Goal: Task Accomplishment & Management: Manage account settings

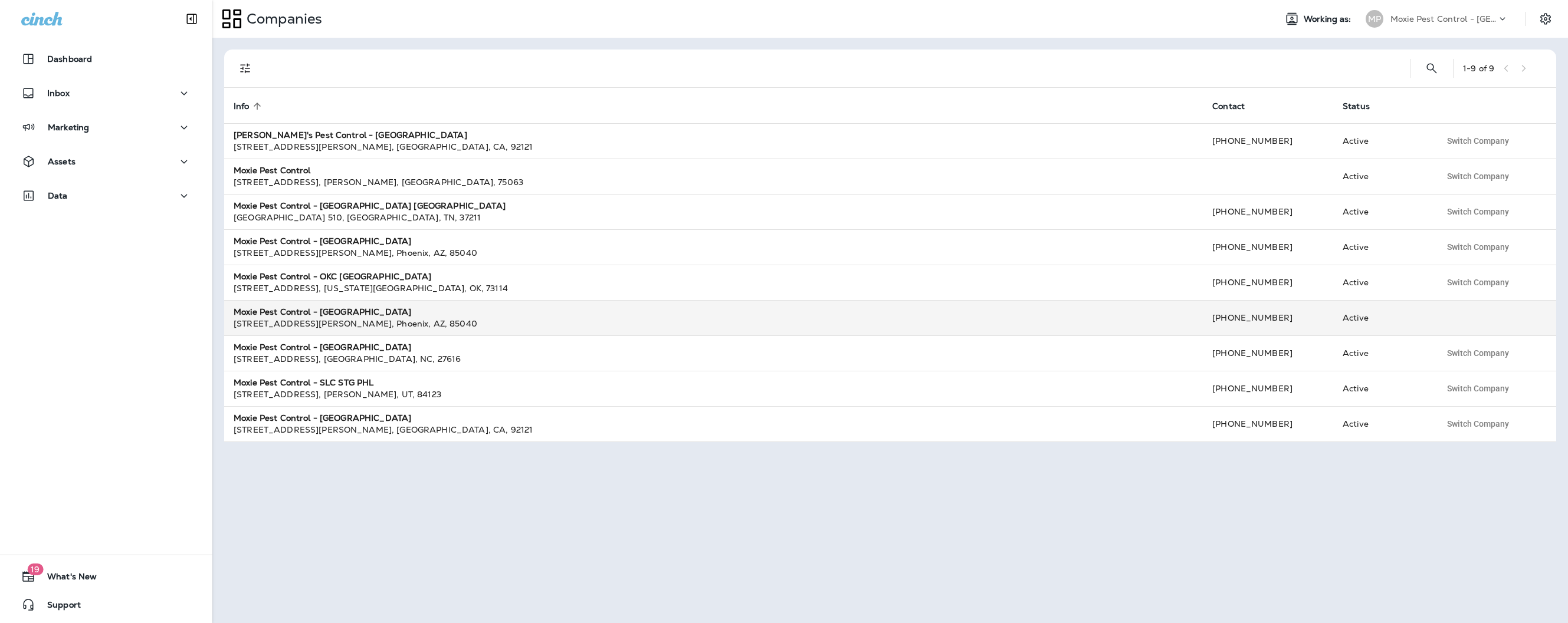
click at [330, 312] on strong "Moxie Pest Control - [GEOGRAPHIC_DATA]" at bounding box center [322, 311] width 177 height 11
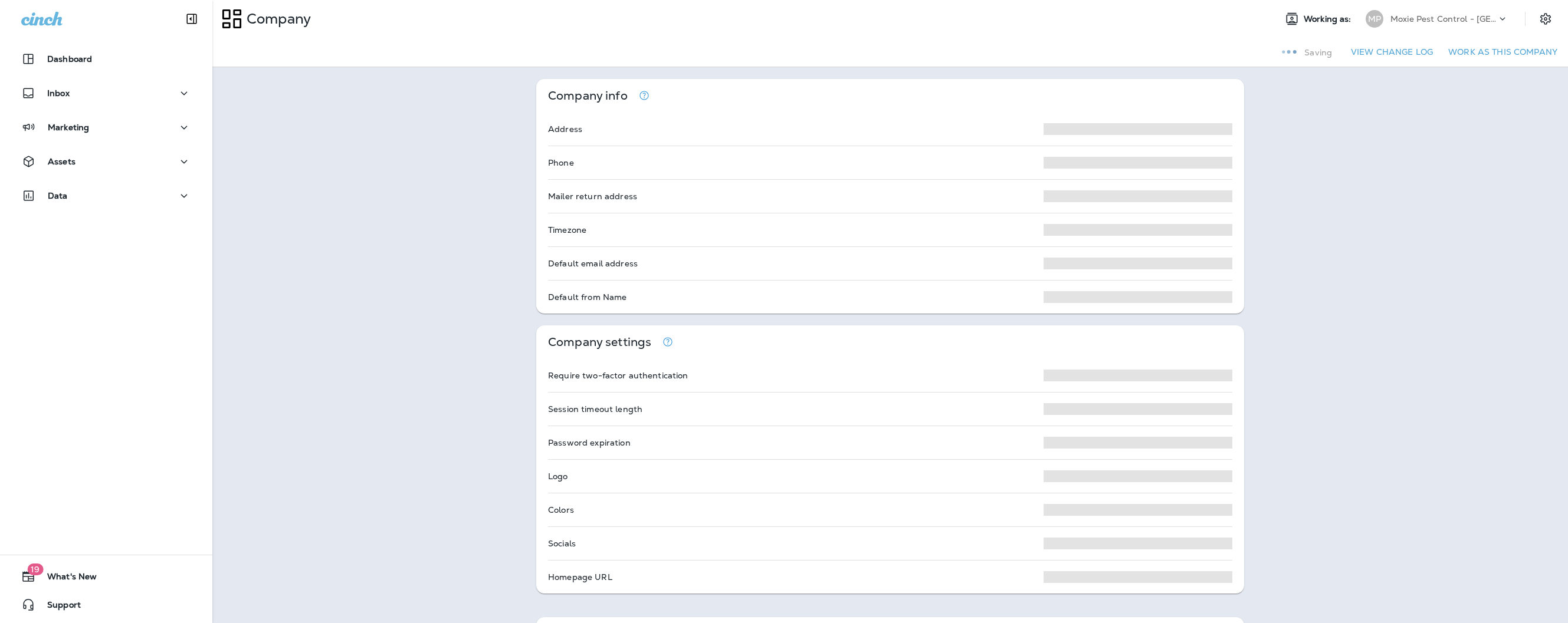
click at [330, 312] on div "Company info Address Phone Mailer return address Timezone Default email address…" at bounding box center [890, 627] width 1356 height 1119
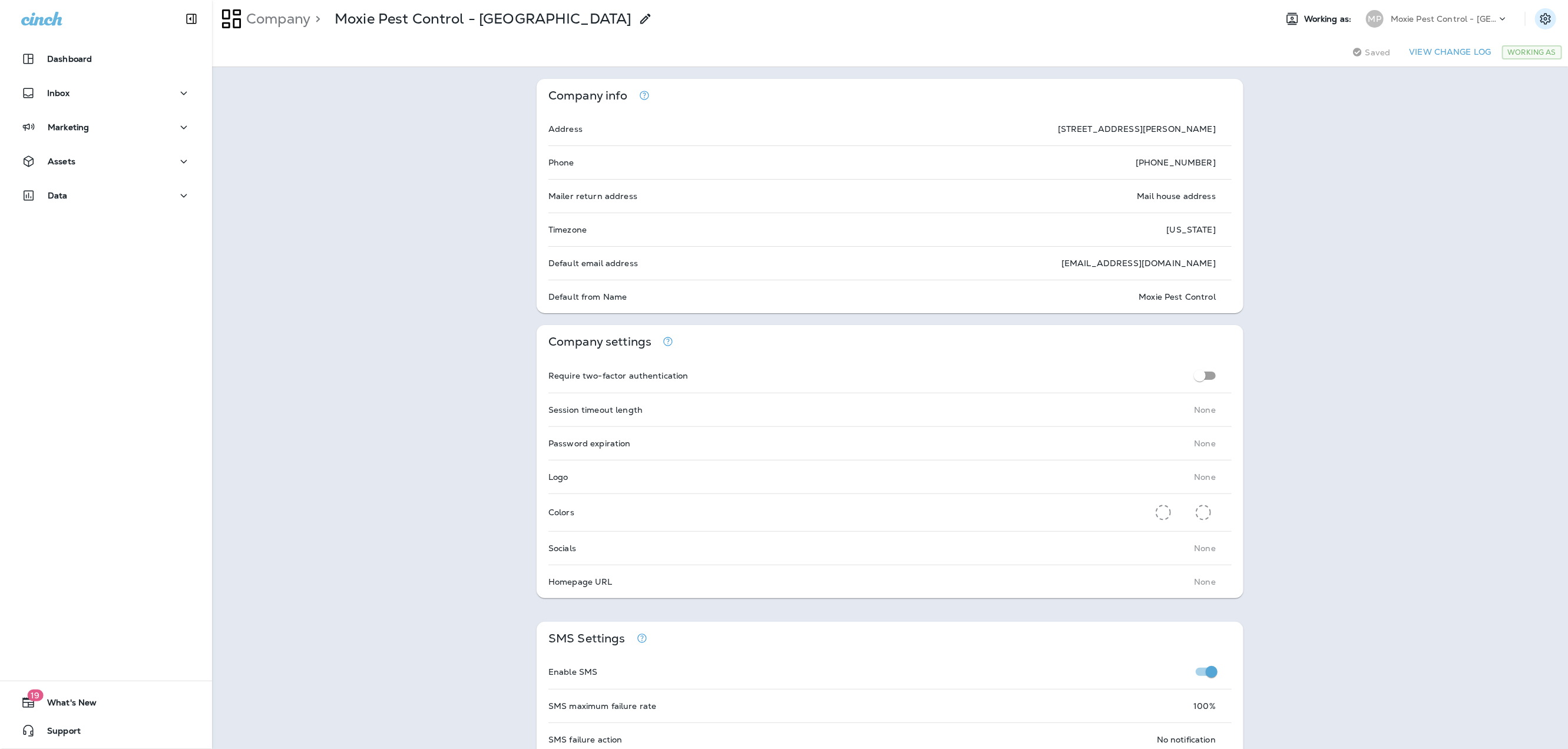
click at [1545, 20] on icon "Settings" at bounding box center [1546, 18] width 11 height 11
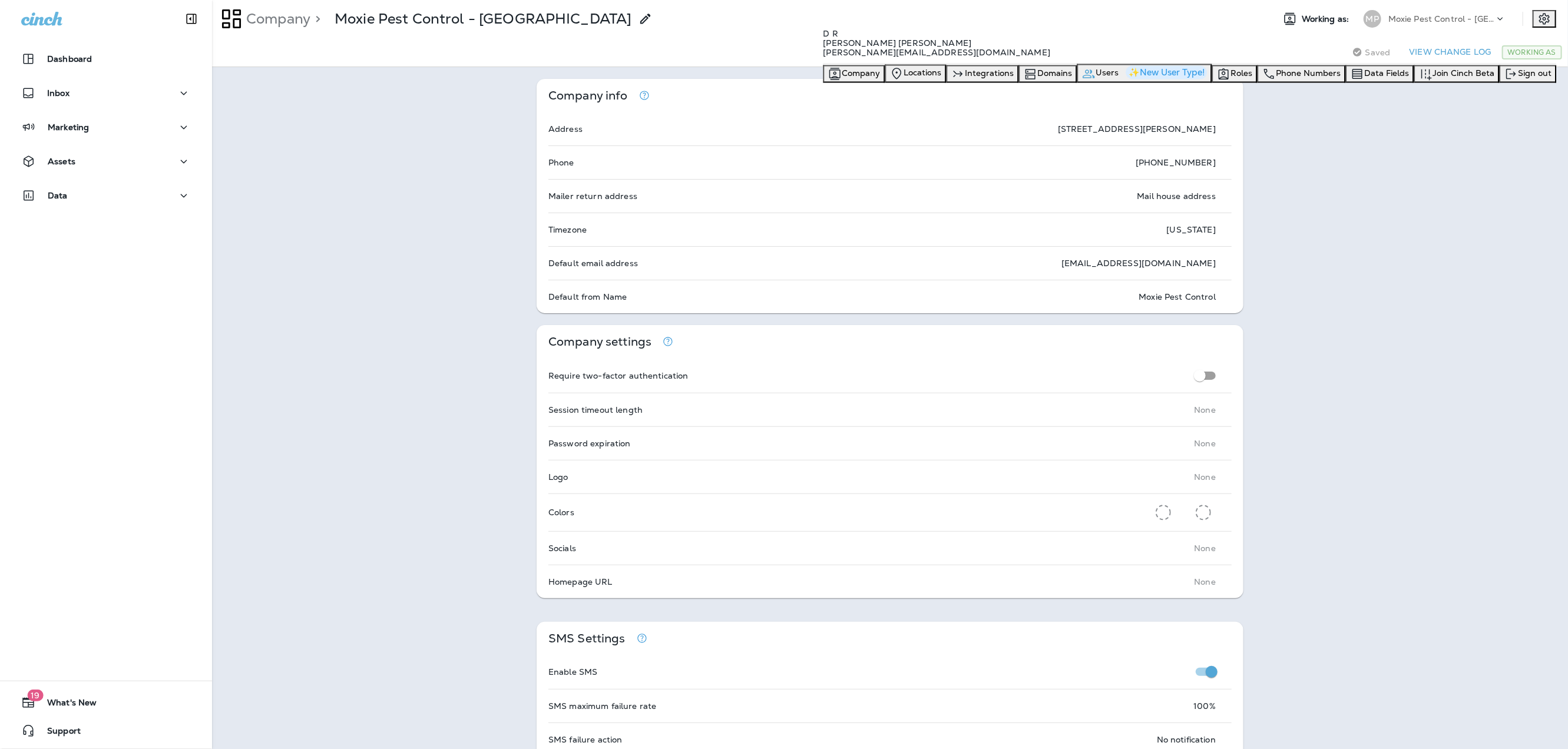
click at [1095, 78] on icon "button" at bounding box center [1088, 73] width 12 height 9
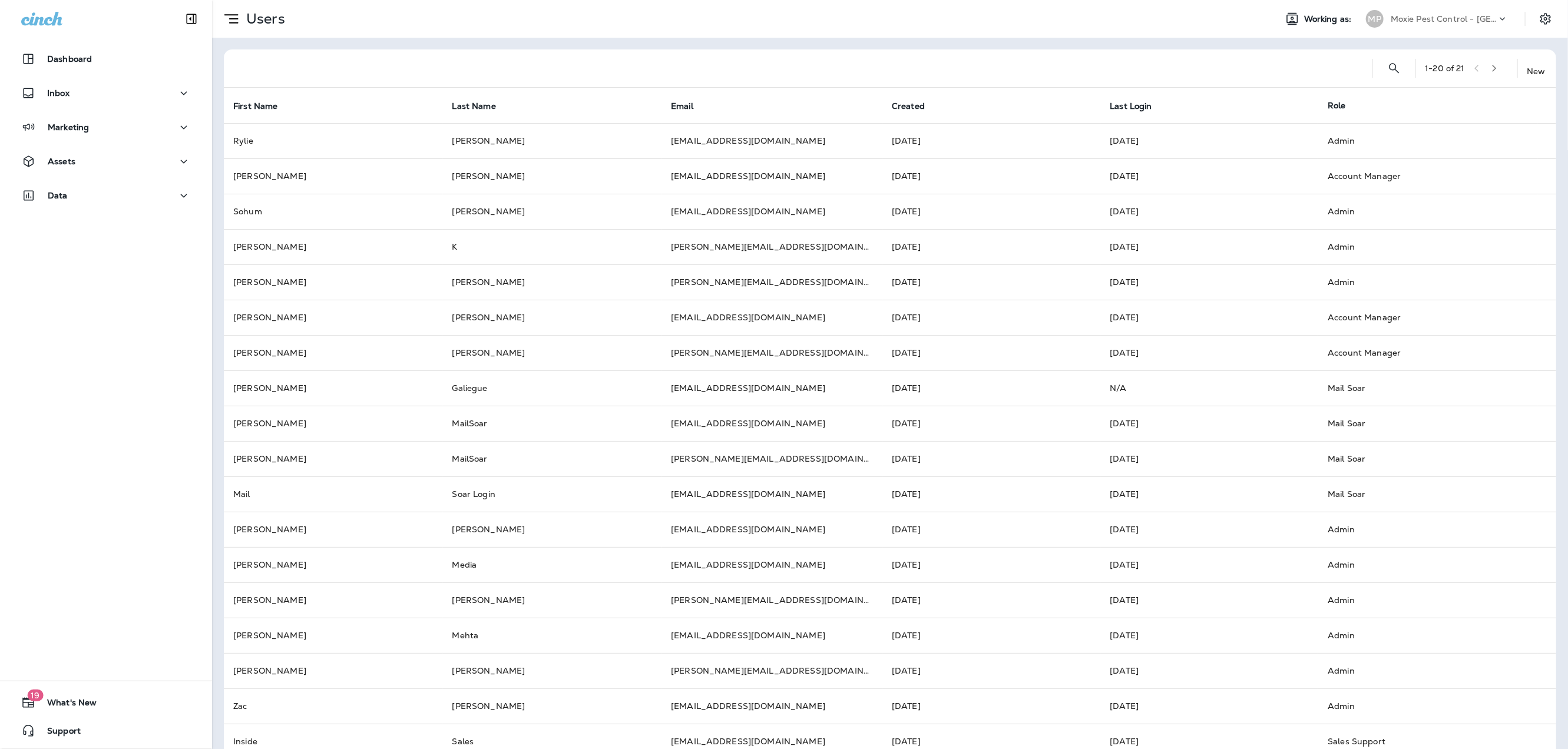
click at [1527, 66] on icon at bounding box center [1533, 61] width 13 height 12
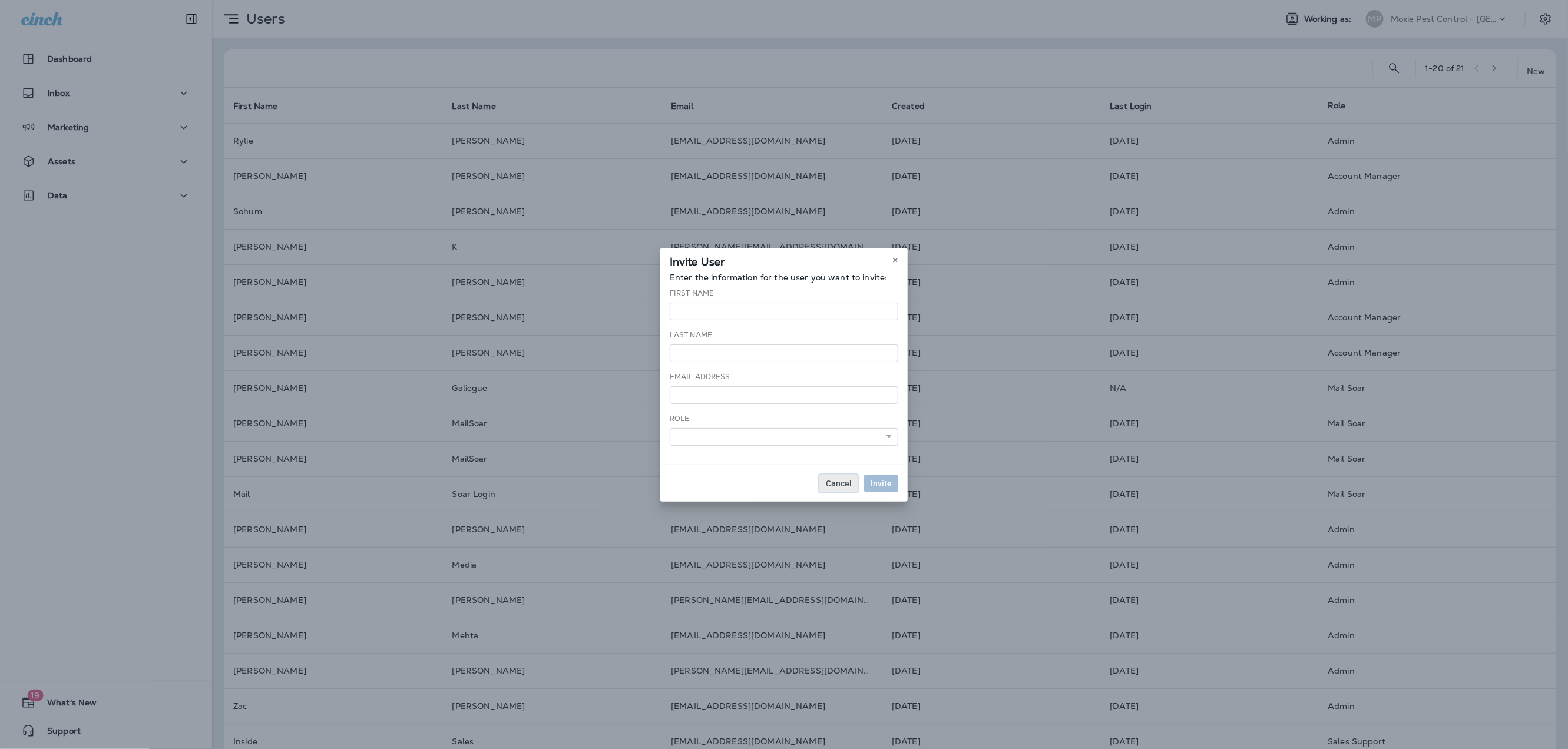
click at [841, 483] on span "Cancel" at bounding box center [839, 483] width 26 height 8
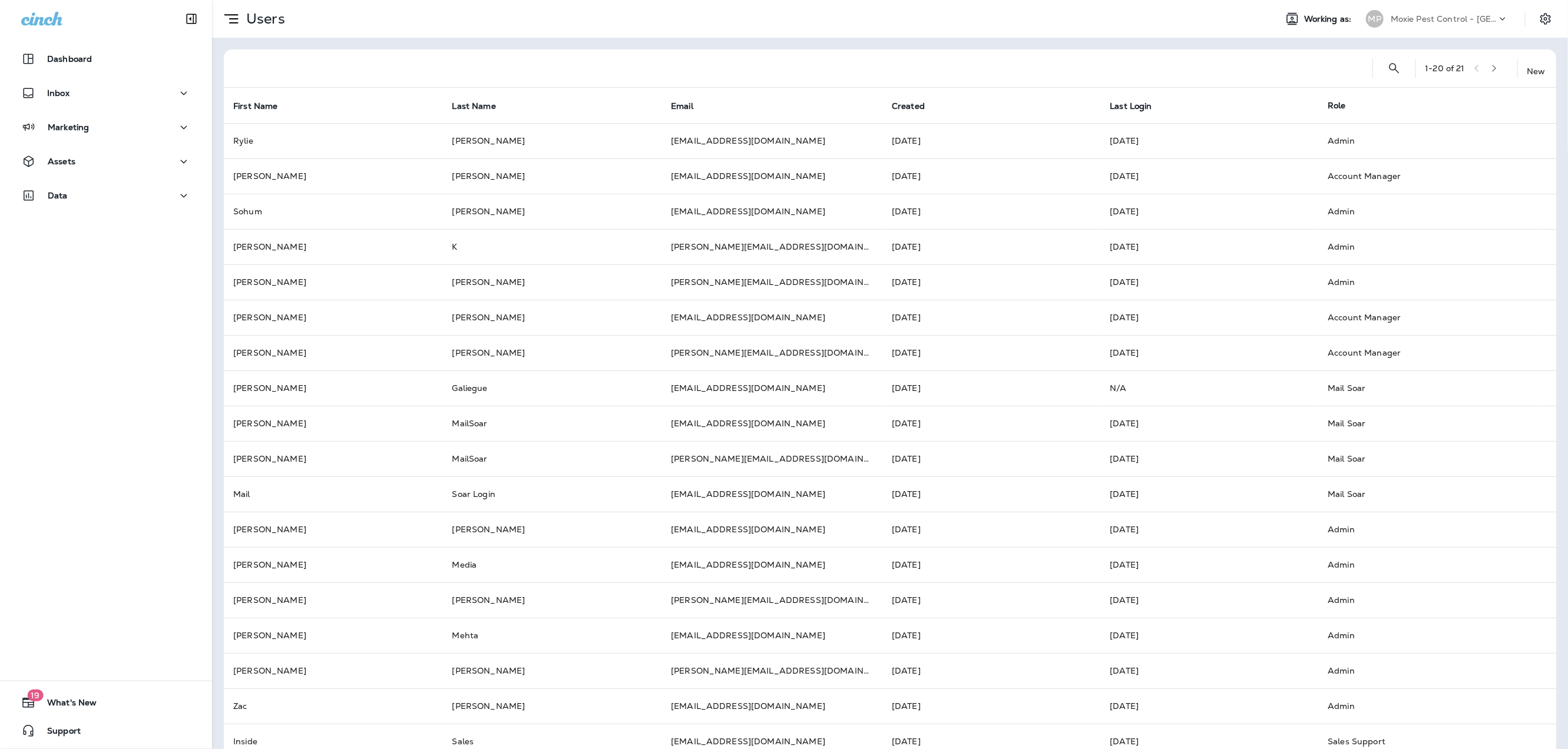
click at [1416, 16] on p "Moxie Pest Control - [GEOGRAPHIC_DATA]" at bounding box center [1444, 19] width 106 height 10
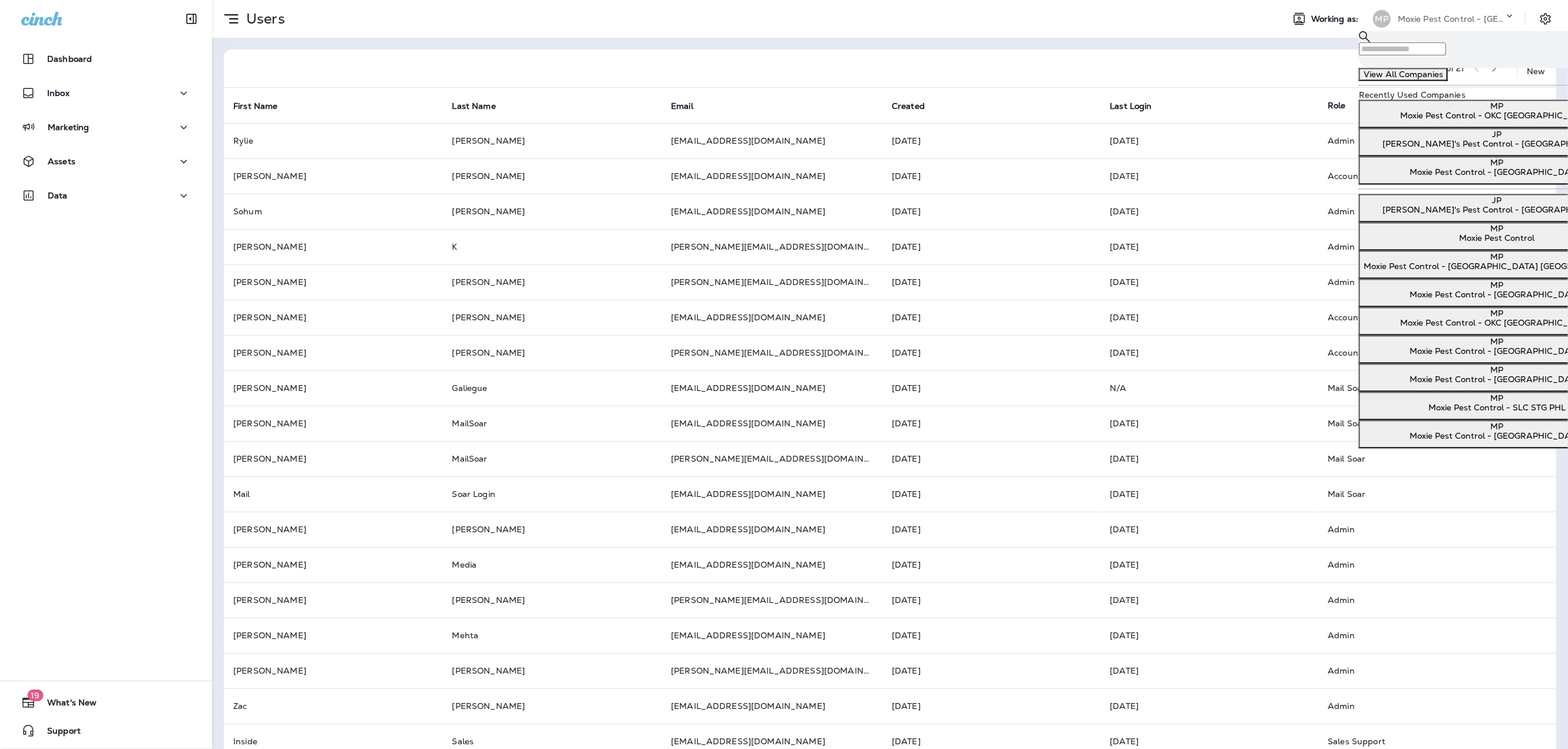
click at [1419, 243] on p "Moxie Pest Control" at bounding box center [1497, 239] width 267 height 10
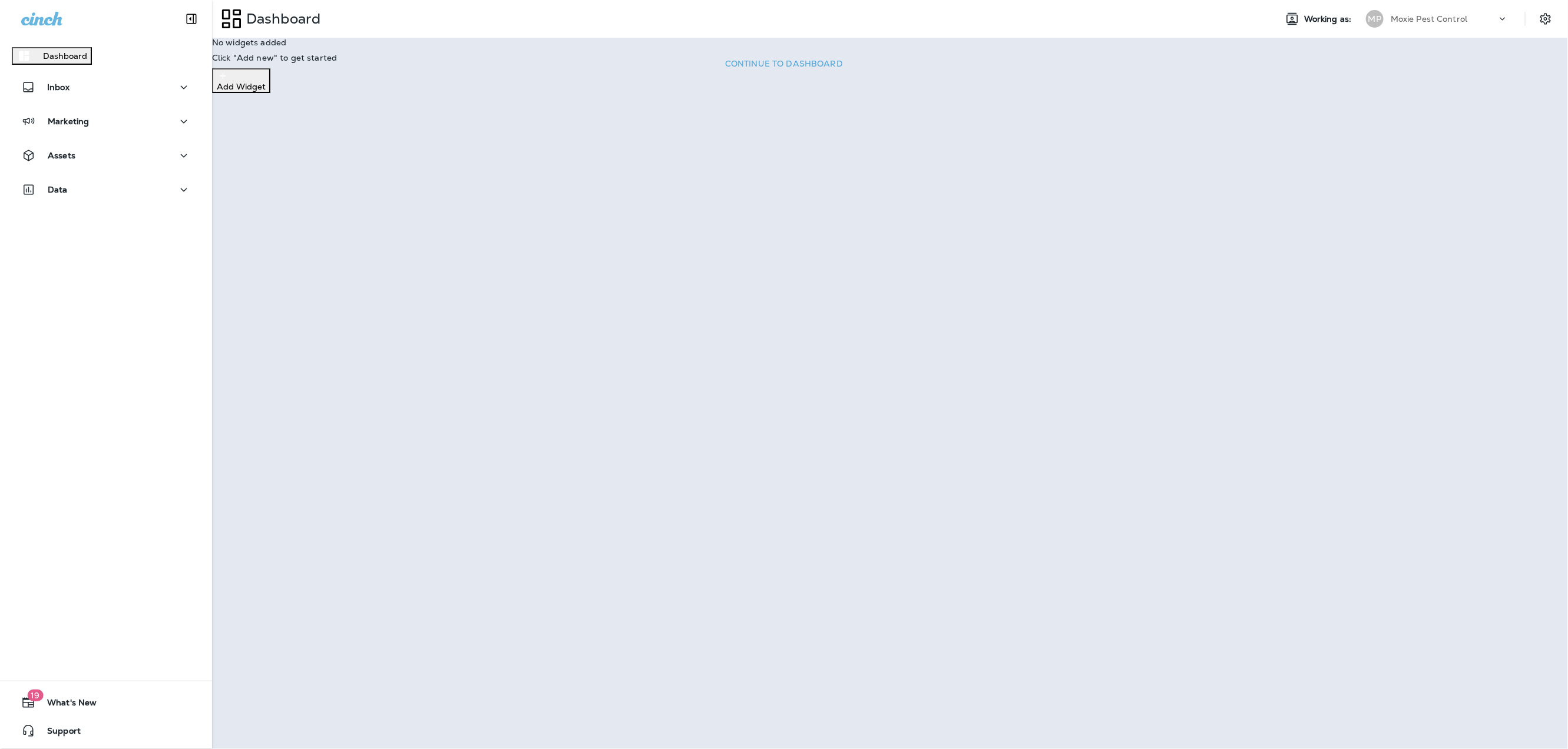
click at [843, 69] on p "Continue to Dashboard" at bounding box center [784, 64] width 118 height 11
click at [1542, 18] on icon "Settings" at bounding box center [1546, 18] width 11 height 11
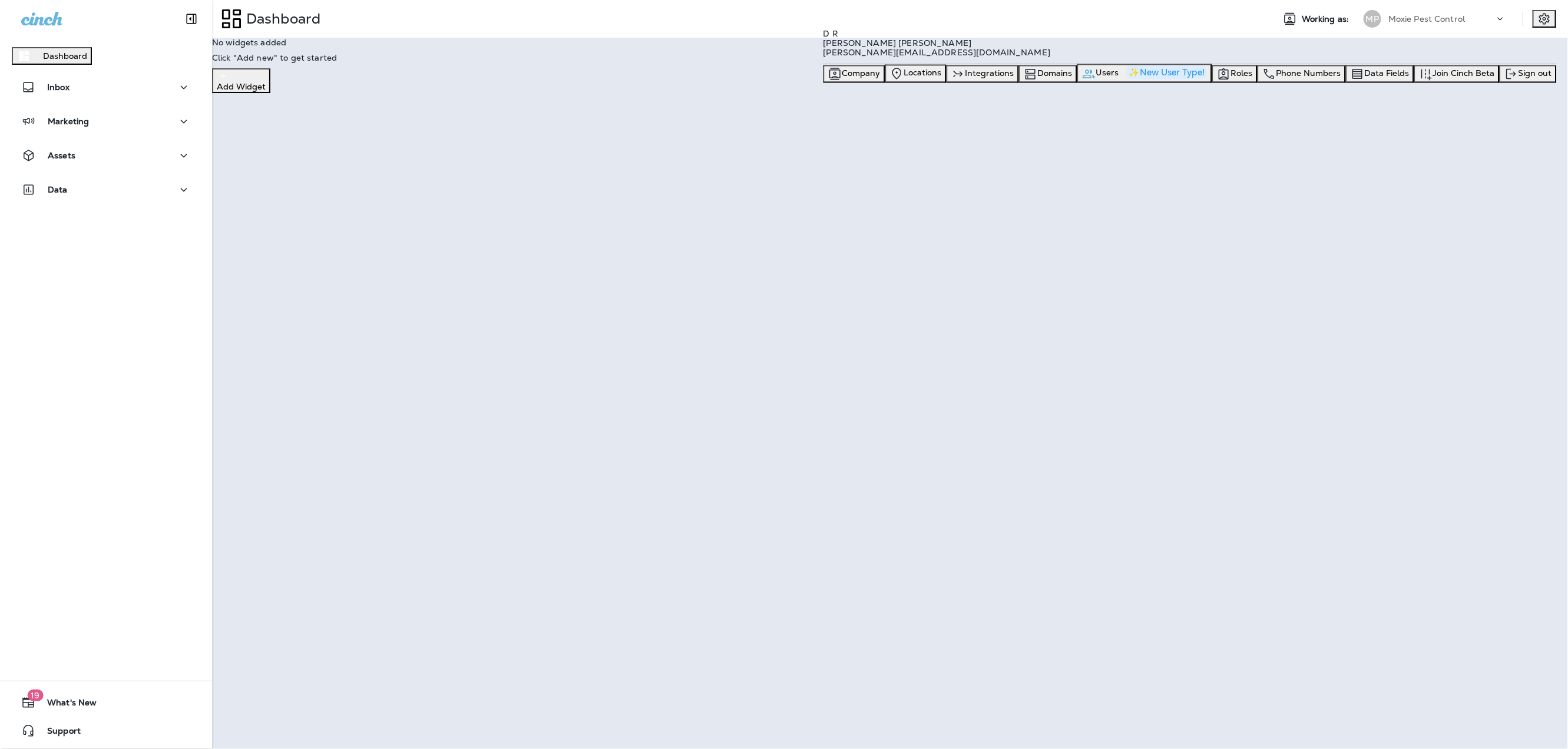
click at [1119, 78] on span "Users" at bounding box center [1107, 72] width 22 height 11
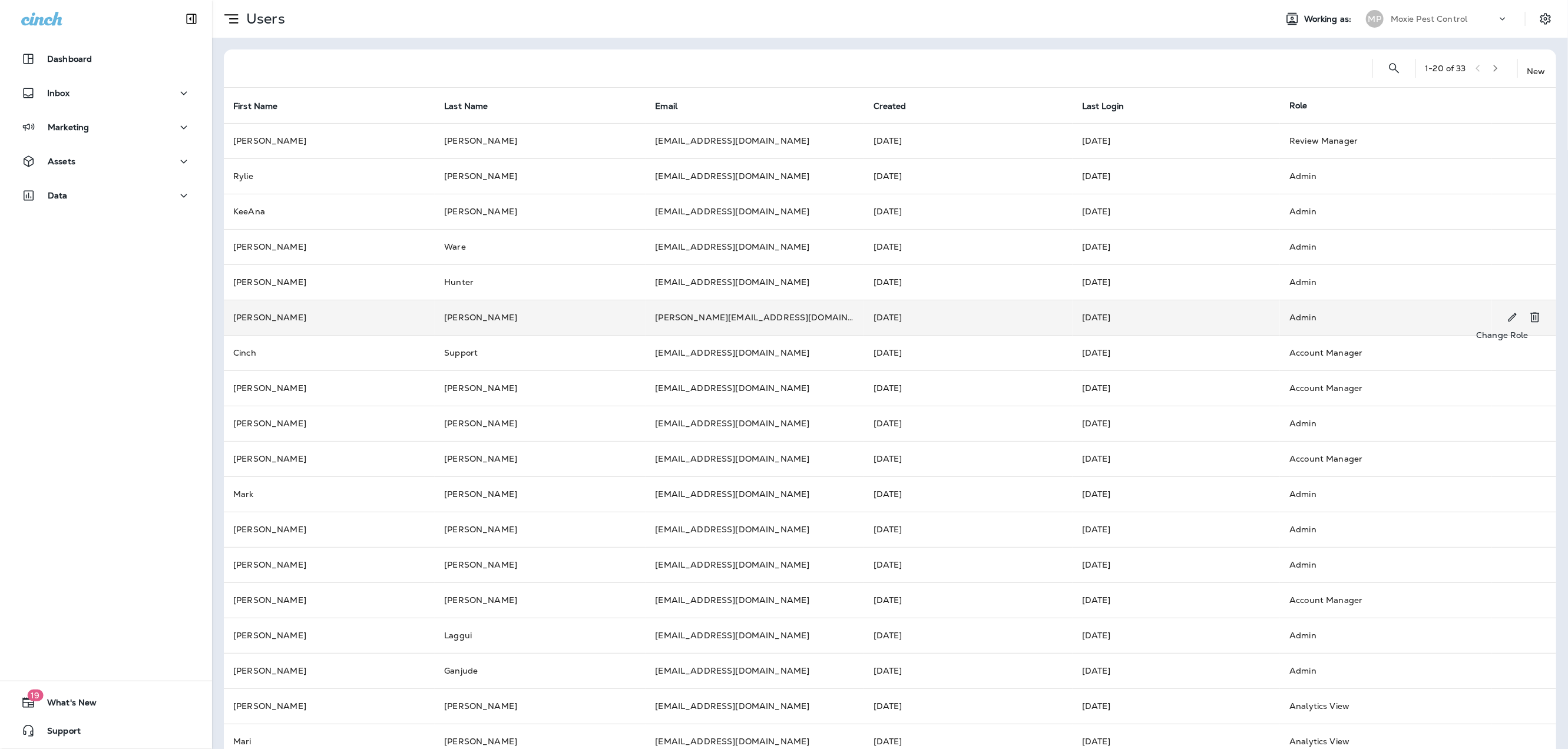
click at [1508, 320] on icon "Change Role" at bounding box center [1512, 318] width 8 height 8
select select "*"
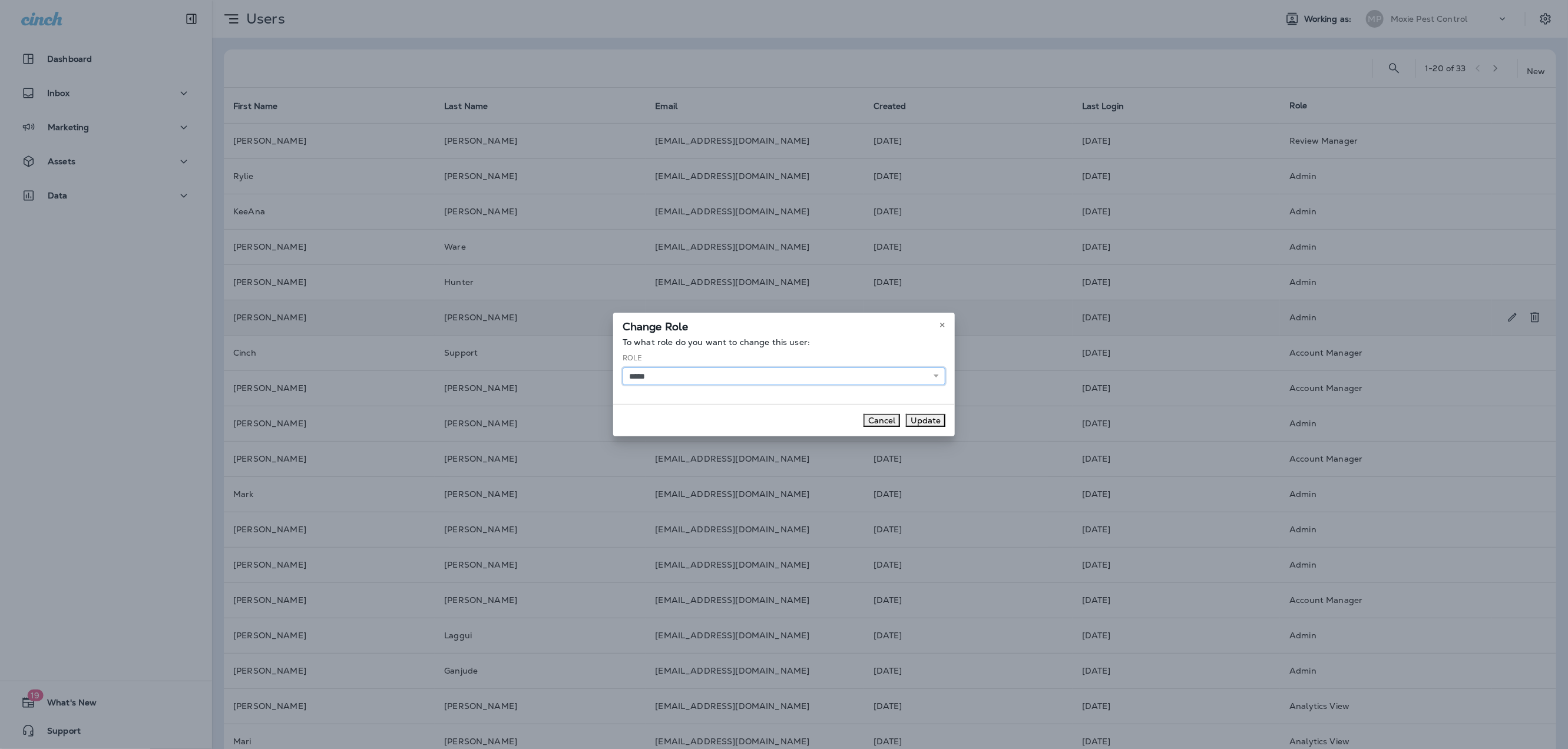
click at [885, 375] on select "**********" at bounding box center [784, 376] width 323 height 18
click at [877, 421] on button "Cancel" at bounding box center [881, 420] width 36 height 13
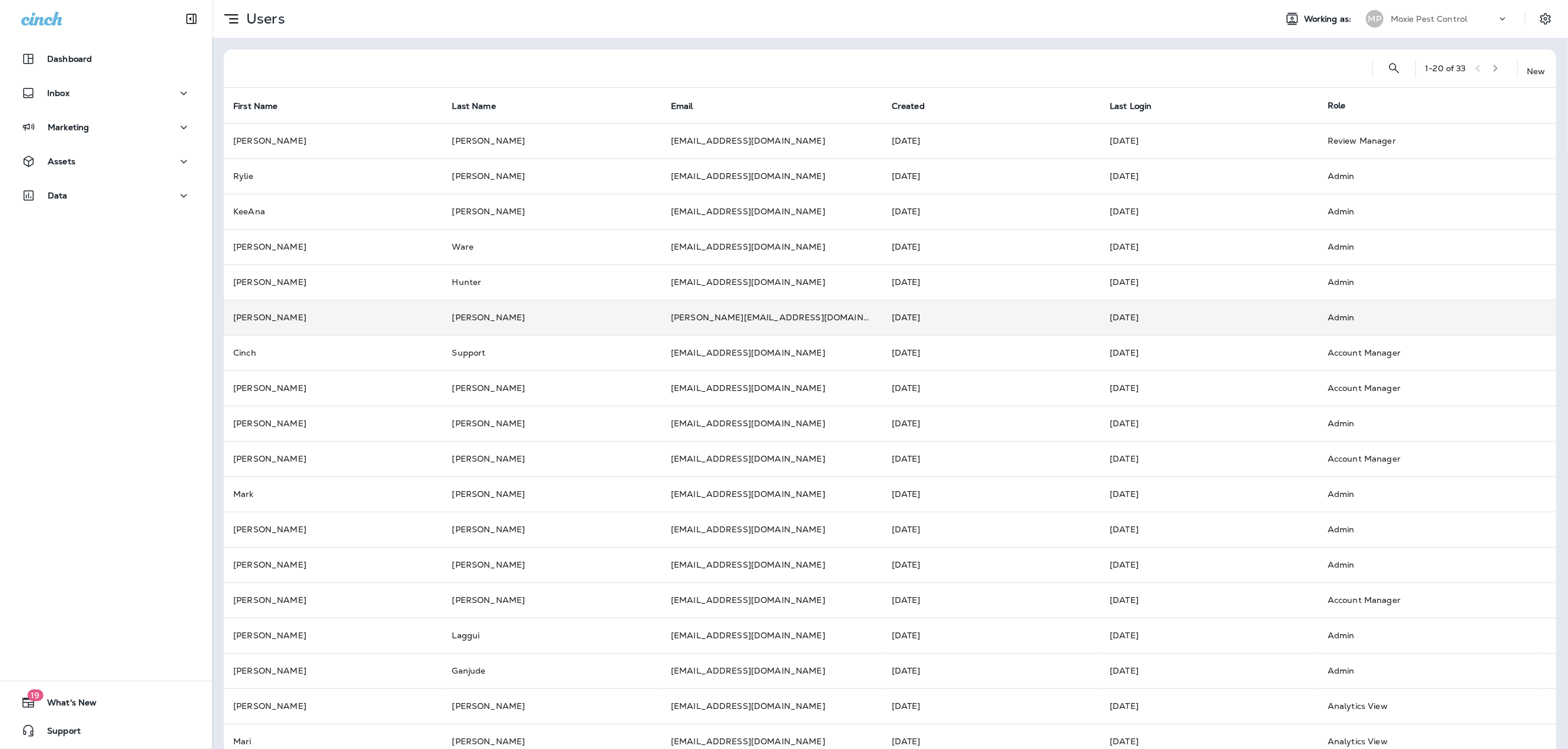
click at [1454, 23] on div "Moxie Pest Control" at bounding box center [1444, 19] width 106 height 18
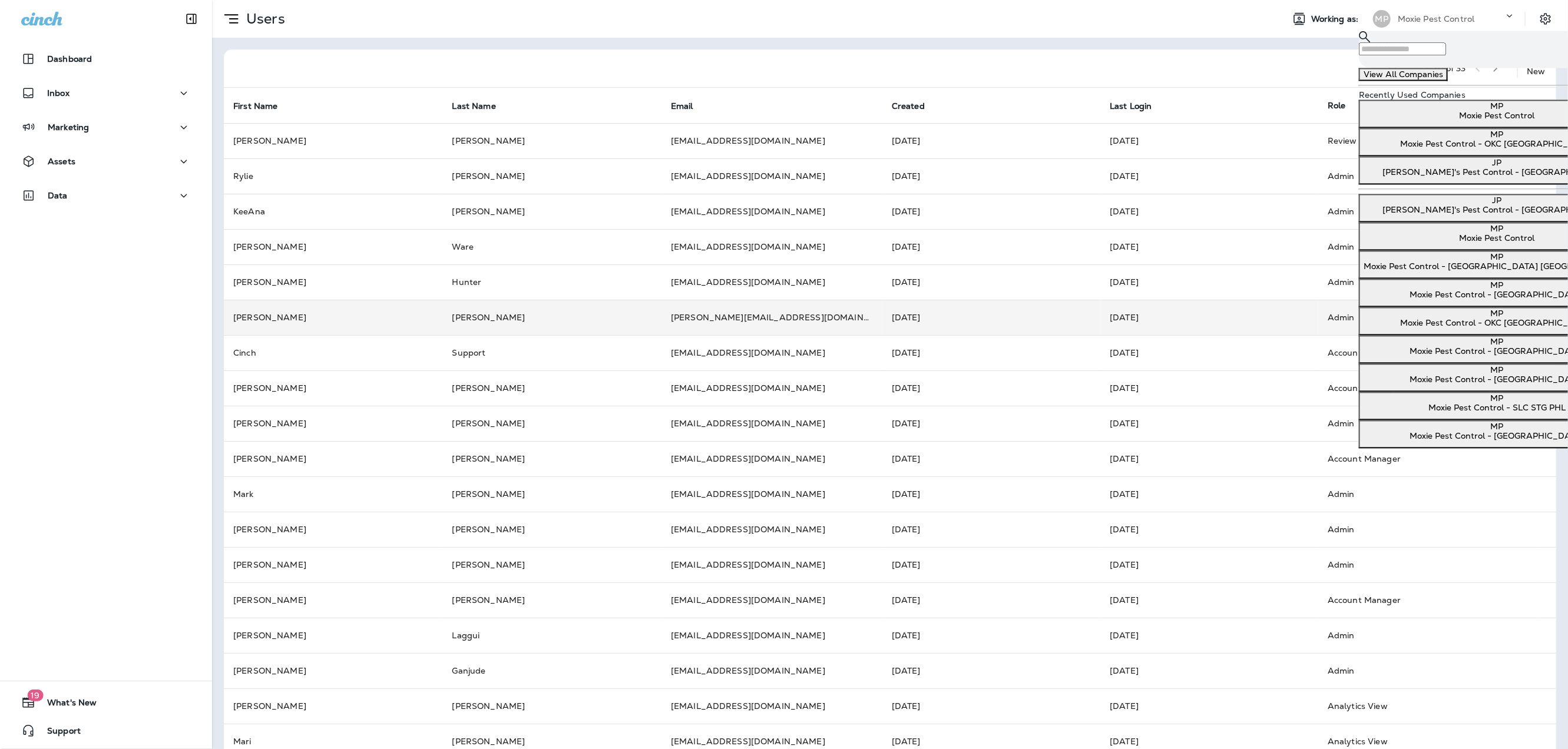
click at [1453, 357] on p "Moxie Pest Control - [GEOGRAPHIC_DATA]" at bounding box center [1497, 352] width 267 height 10
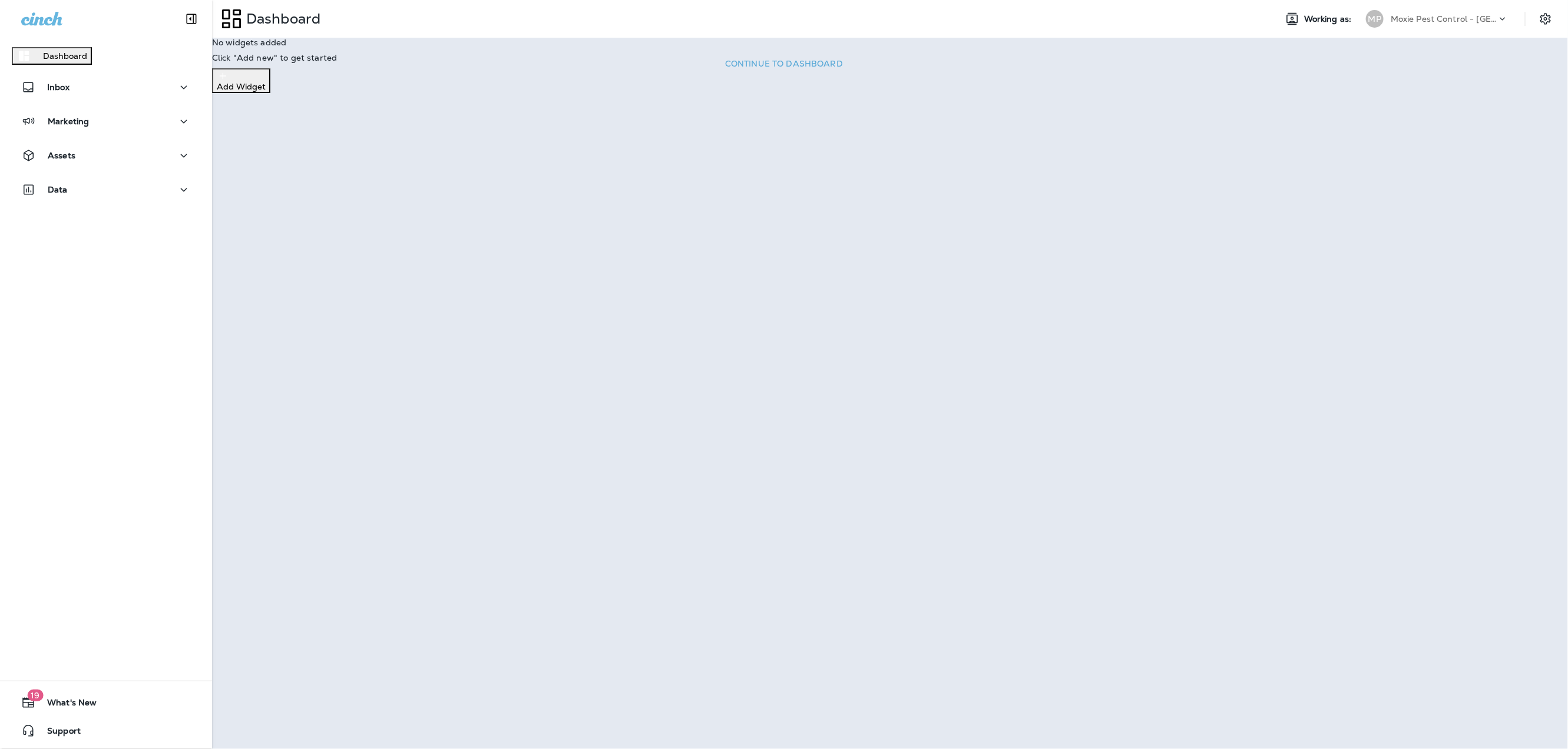
click at [843, 69] on p "Continue to Dashboard" at bounding box center [784, 64] width 118 height 11
click at [70, 160] on p "Assets" at bounding box center [62, 155] width 27 height 10
click at [58, 221] on p "Templates" at bounding box center [37, 222] width 41 height 10
